Goal: Transaction & Acquisition: Purchase product/service

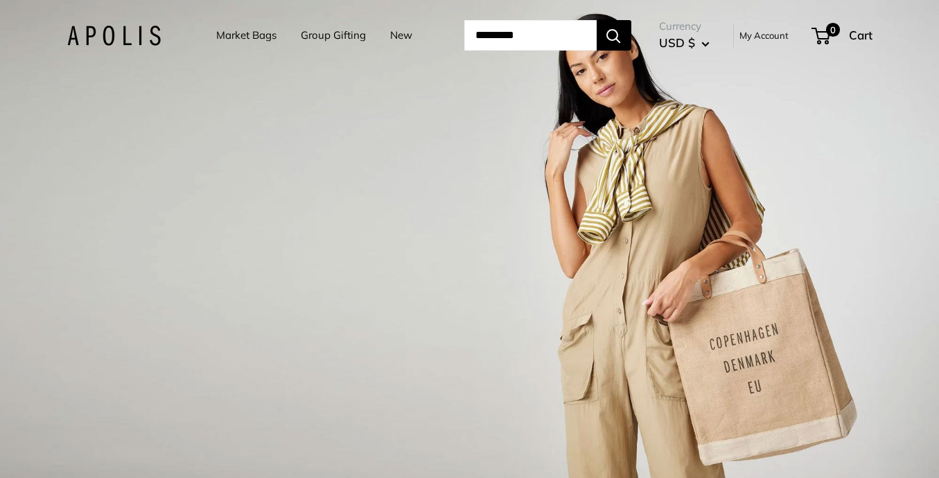
click at [259, 33] on link "Market Bags" at bounding box center [246, 35] width 60 height 19
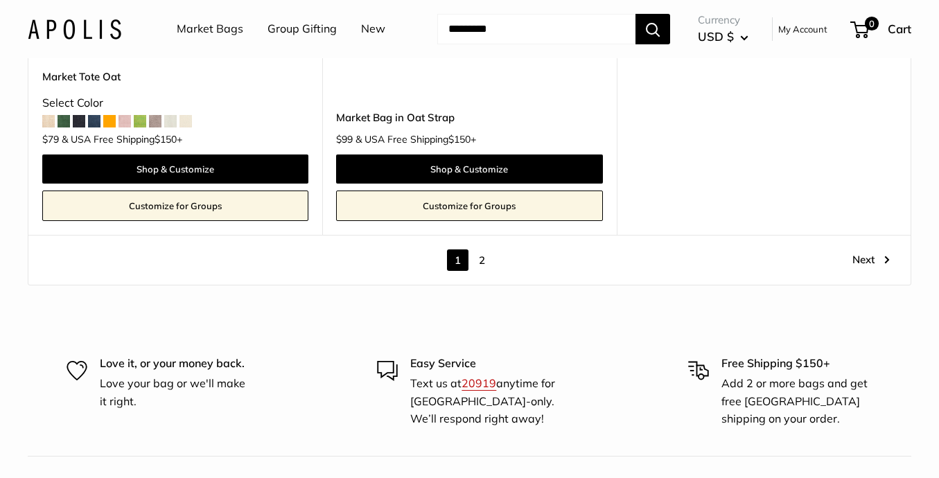
scroll to position [7746, 0]
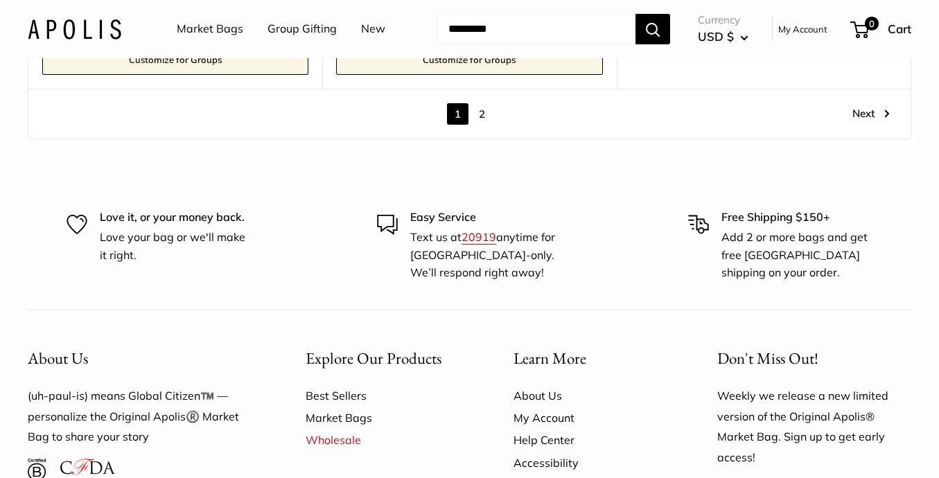
click at [484, 114] on link "2" at bounding box center [481, 113] width 21 height 21
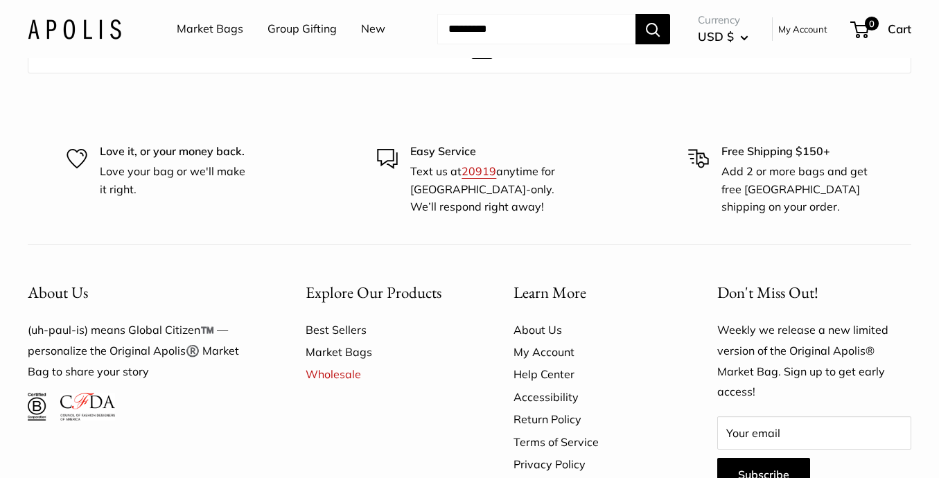
scroll to position [1801, 0]
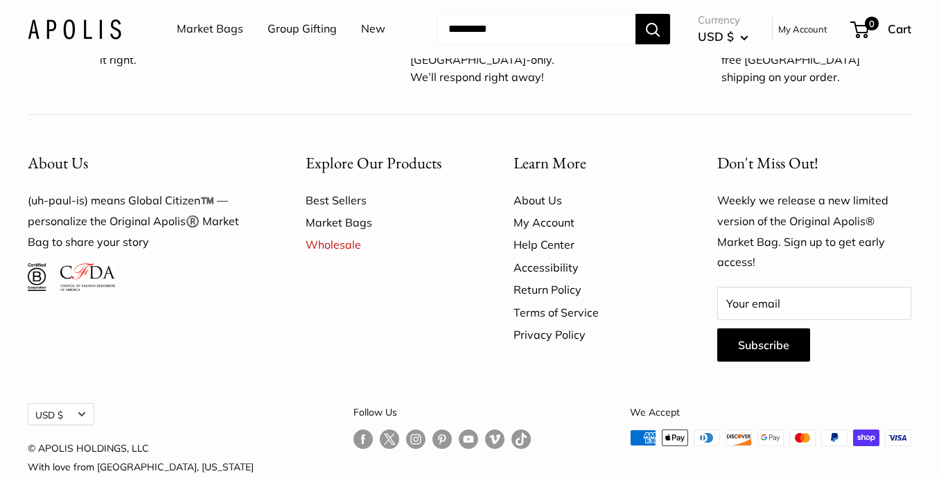
click at [295, 30] on link "Group Gifting" at bounding box center [302, 29] width 69 height 21
